Goal: Navigation & Orientation: Find specific page/section

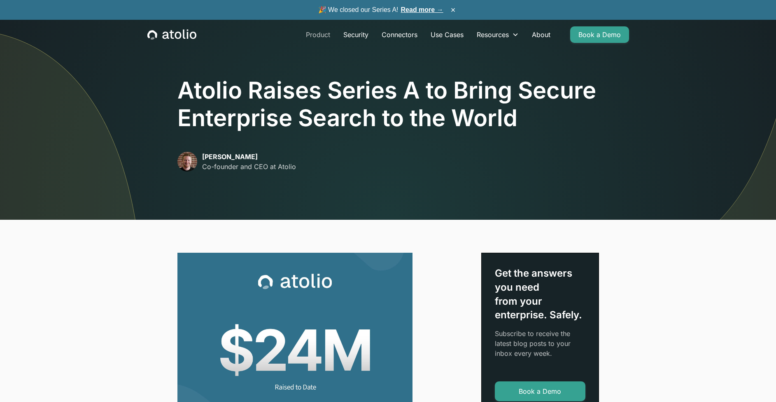
click at [319, 37] on link "Product" at bounding box center [317, 34] width 37 height 16
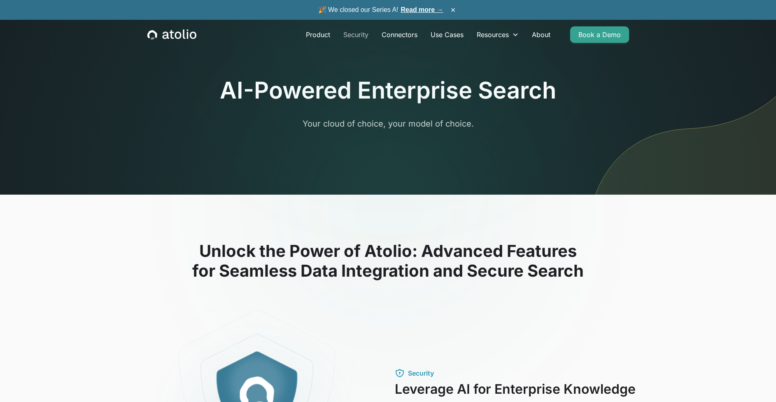
click at [362, 36] on link "Security" at bounding box center [356, 34] width 38 height 16
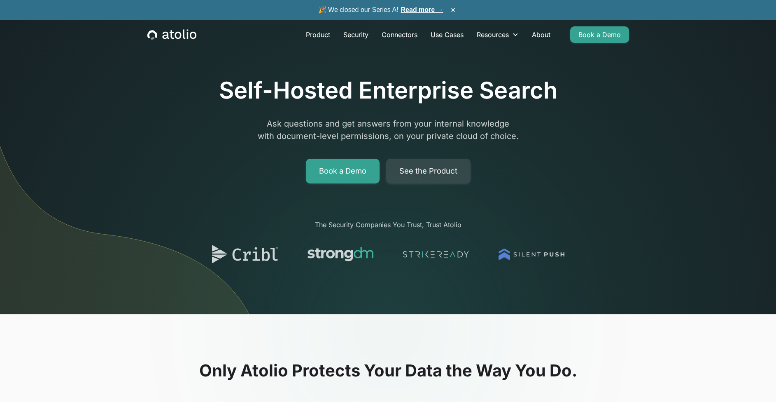
click at [443, 251] on img at bounding box center [436, 254] width 66 height 23
click at [509, 256] on img at bounding box center [532, 254] width 66 height 23
click at [437, 35] on link "Use Cases" at bounding box center [447, 34] width 46 height 16
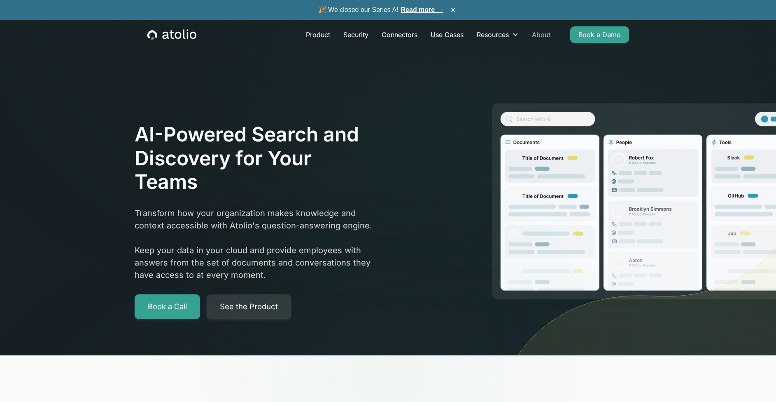
click at [547, 35] on link "About" at bounding box center [542, 34] width 32 height 16
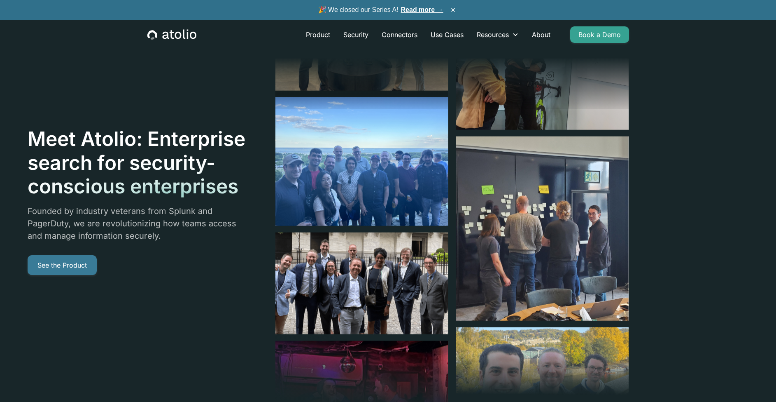
click at [97, 269] on link "See the Product" at bounding box center [62, 265] width 69 height 20
